Goal: Ask a question

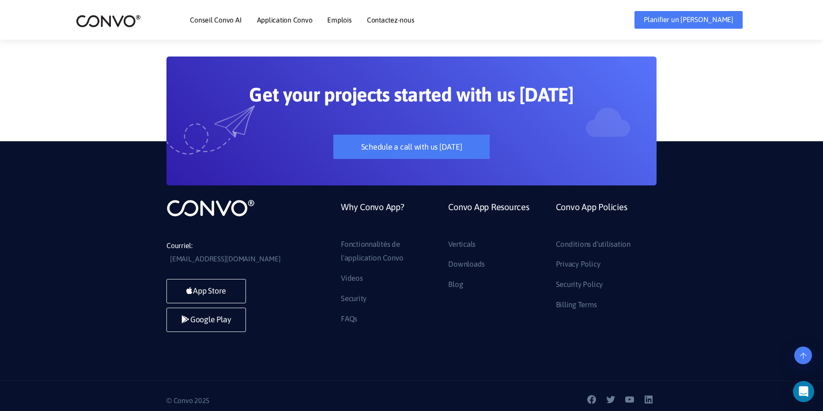
scroll to position [2567, 0]
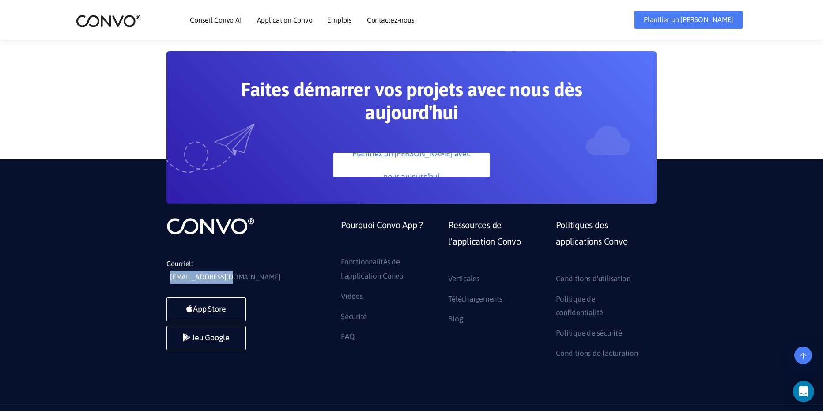
drag, startPoint x: 196, startPoint y: 265, endPoint x: 261, endPoint y: 264, distance: 64.9
click at [261, 264] on li "Courriel: [EMAIL_ADDRESS][DOMAIN_NAME]" at bounding box center [233, 271] width 133 height 27
copy link "[EMAIL_ADDRESS][DOMAIN_NAME]"
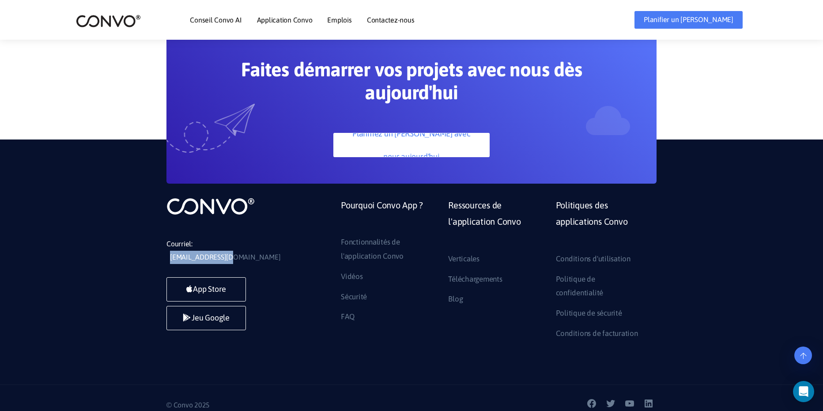
scroll to position [2591, 0]
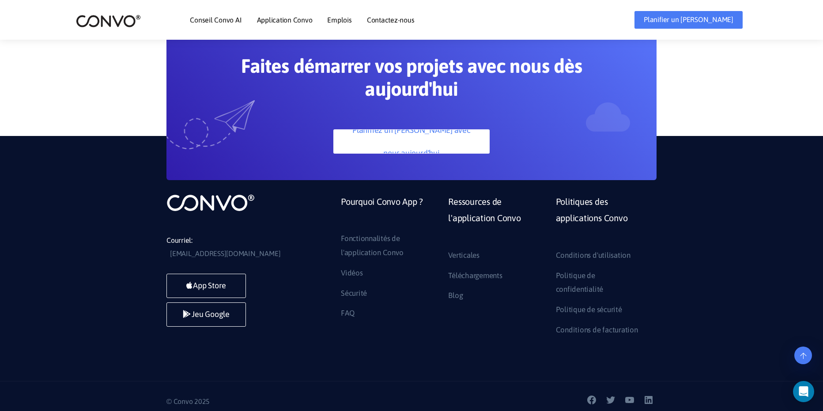
click at [285, 274] on div "App Store Jeu Google" at bounding box center [233, 302] width 133 height 57
click at [809, 355] on link at bounding box center [804, 356] width 18 height 18
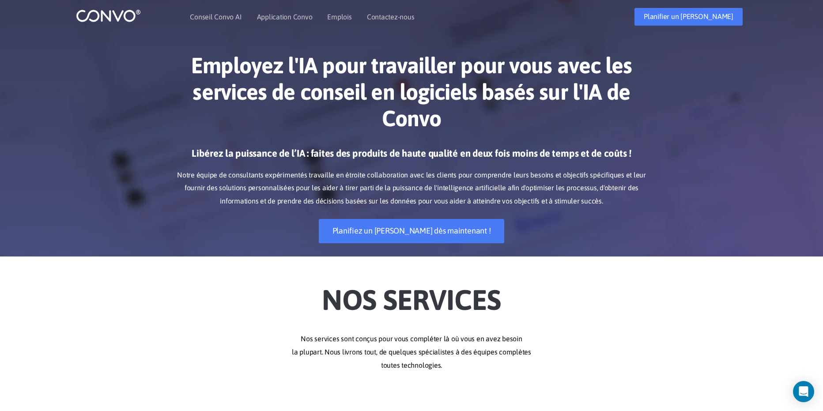
scroll to position [0, 0]
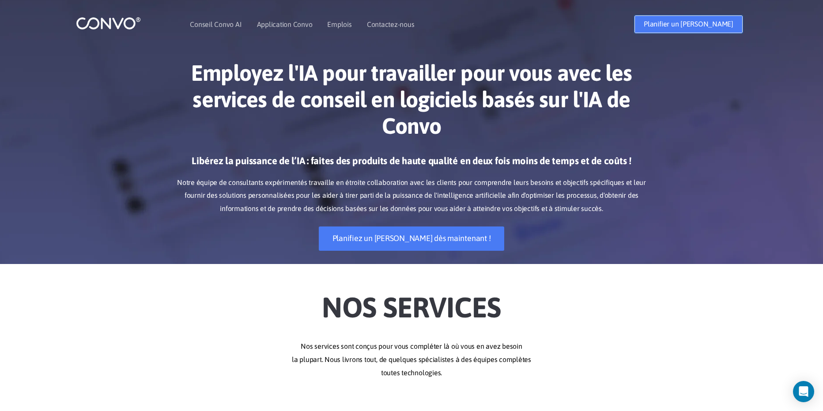
click at [697, 19] on link "Planifier un [PERSON_NAME]" at bounding box center [689, 24] width 108 height 18
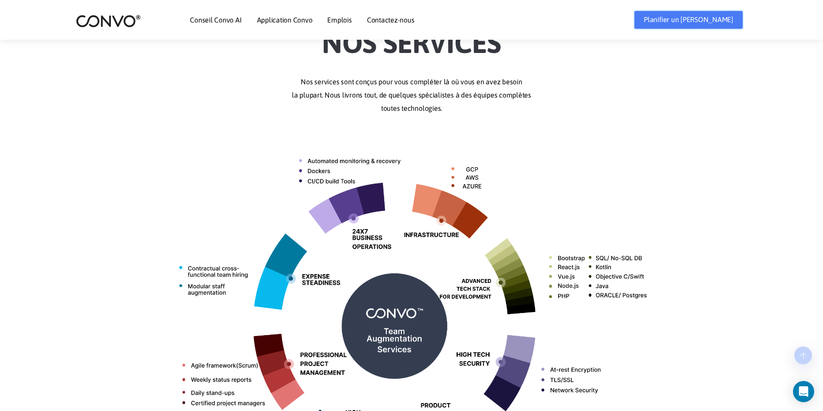
scroll to position [265, 0]
click at [806, 391] on icon "Open Intercom Messenger" at bounding box center [804, 391] width 10 height 11
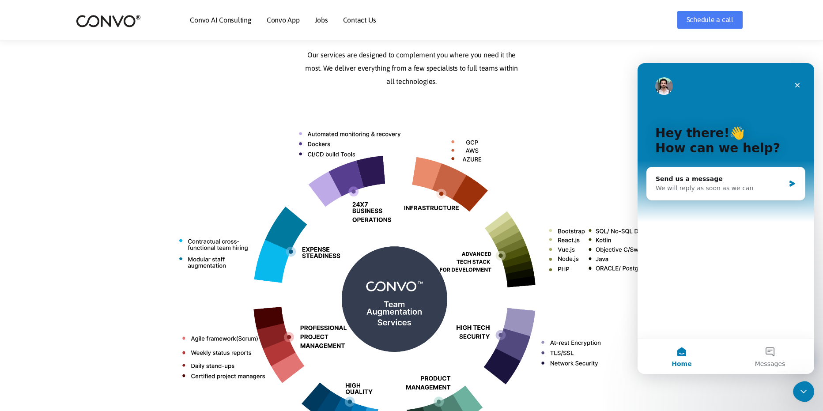
scroll to position [233, 0]
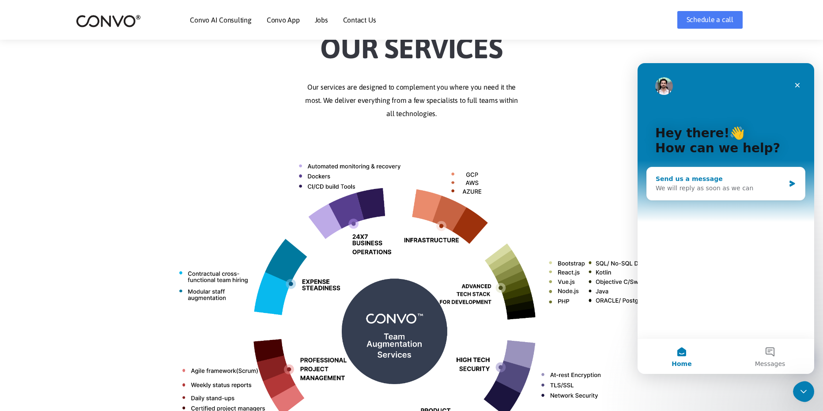
click at [712, 188] on div "We will reply as soon as we can" at bounding box center [720, 188] width 129 height 9
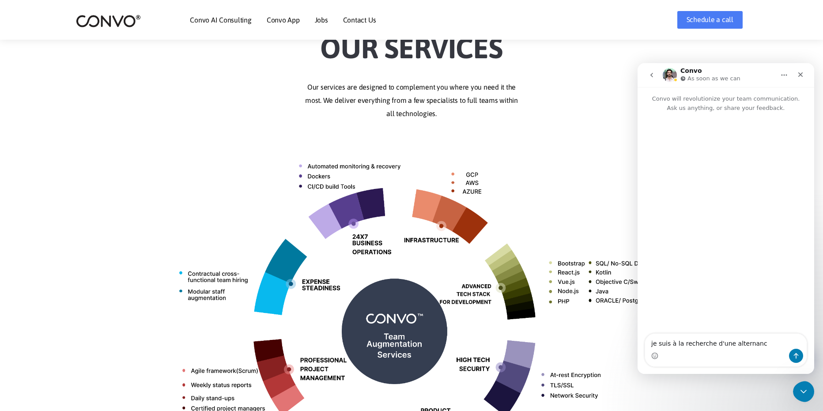
type textarea "je suis à la recherche d'une alternance"
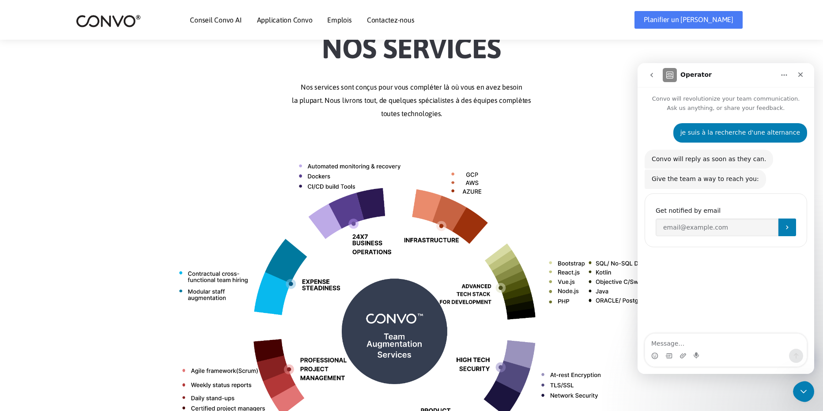
click at [617, 90] on p "Nos services sont conçus pour vous compléter là où vous en avez besoin la plupa…" at bounding box center [412, 101] width 490 height 40
click at [693, 231] on input "Enter your email" at bounding box center [717, 228] width 123 height 18
type input "[EMAIL_ADDRESS][DOMAIN_NAME]"
click at [790, 228] on icon "Submit" at bounding box center [787, 227] width 7 height 7
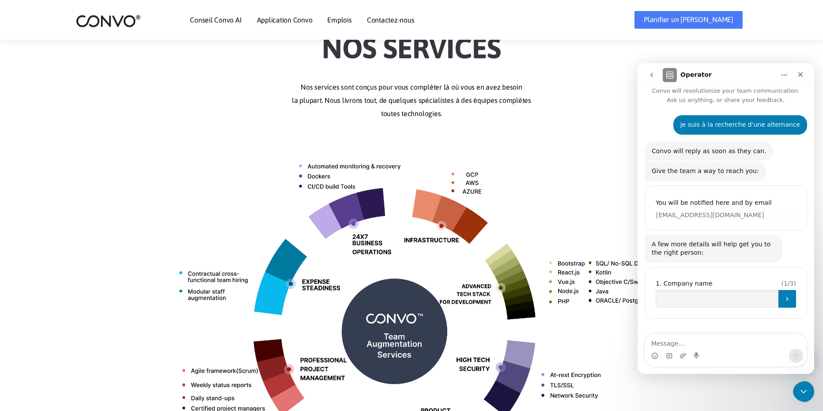
scroll to position [8, 0]
click at [796, 76] on div "Close" at bounding box center [801, 75] width 16 height 16
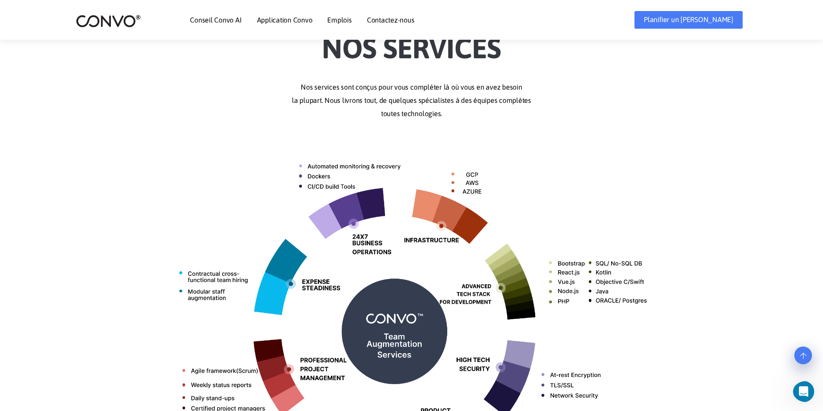
click at [668, 129] on div "Nos Services Nos services sont conçus pour vous compléter là où vous en avez be…" at bounding box center [411, 270] width 823 height 504
